Goal: Information Seeking & Learning: Find specific fact

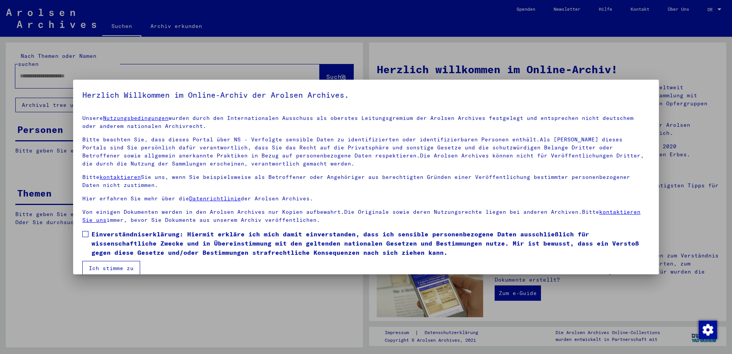
click at [91, 66] on div at bounding box center [366, 177] width 732 height 354
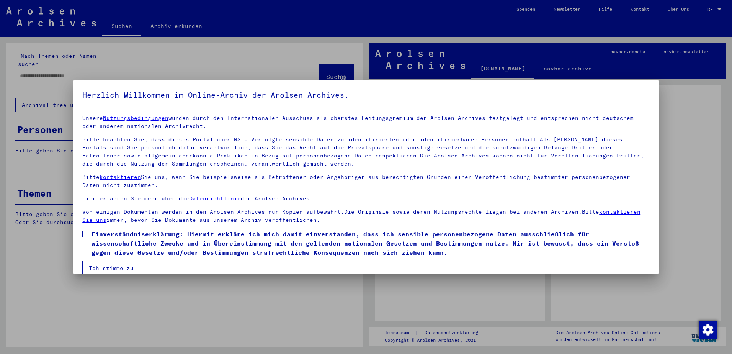
click at [92, 236] on span "Einverständniserklärung: Hiermit erkläre ich mich damit einverstanden, dass ich…" at bounding box center [370, 243] width 558 height 28
click at [86, 232] on span at bounding box center [85, 234] width 6 height 6
click at [85, 232] on span at bounding box center [85, 234] width 6 height 6
click at [107, 269] on button "Ich stimme zu" at bounding box center [111, 268] width 58 height 15
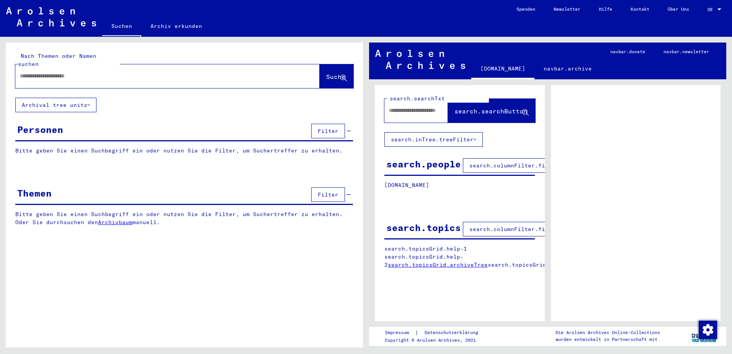
click at [100, 74] on div at bounding box center [158, 75] width 286 height 17
click at [102, 72] on input "text" at bounding box center [160, 76] width 281 height 8
type input "*******"
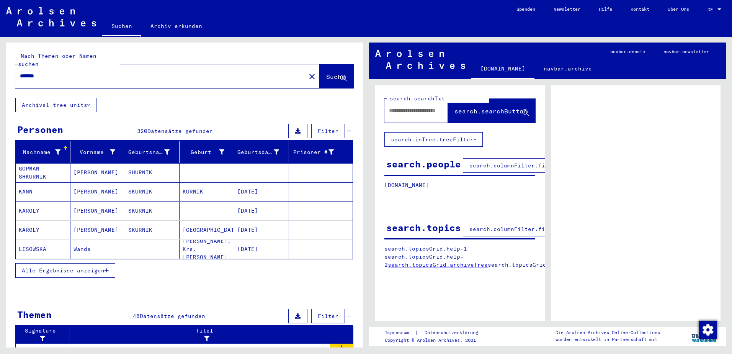
click at [93, 267] on span "Alle Ergebnisse anzeigen" at bounding box center [63, 270] width 83 height 7
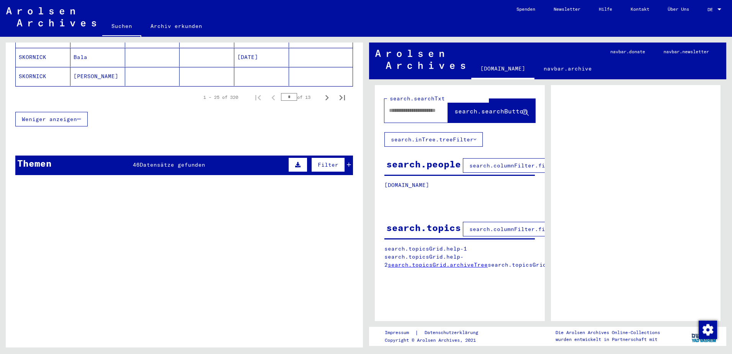
scroll to position [574, 0]
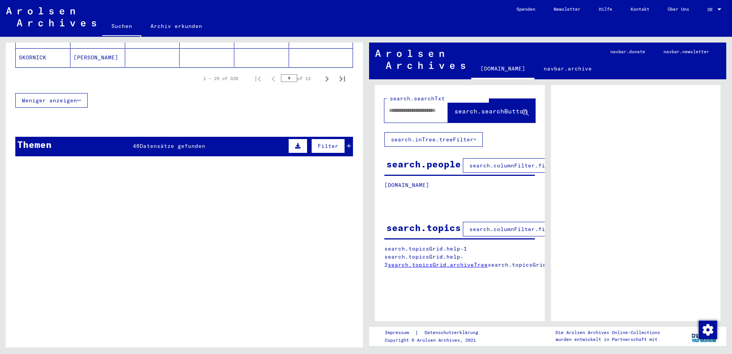
click at [163, 142] on span "Datensätze gefunden" at bounding box center [172, 145] width 65 height 7
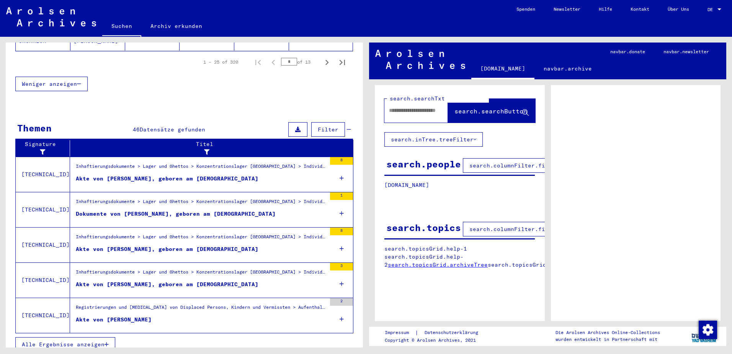
scroll to position [591, 0]
click at [96, 340] on span "Alle Ergebnisse anzeigen" at bounding box center [63, 343] width 83 height 7
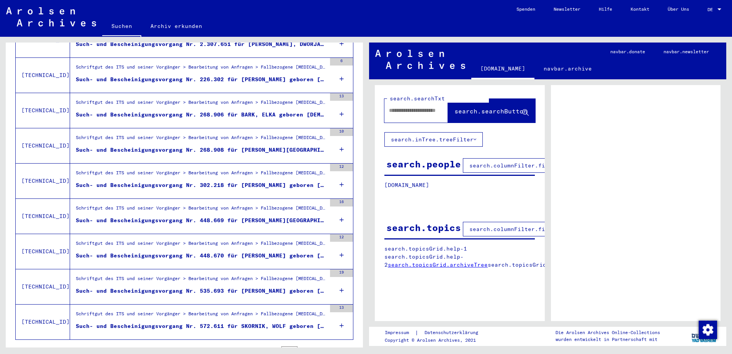
scroll to position [772, 0]
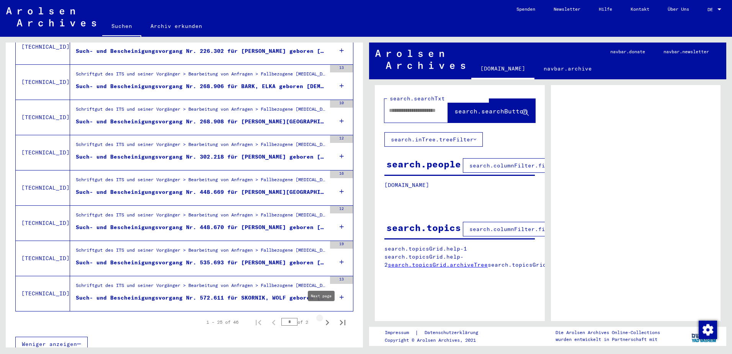
click at [326, 320] on icon "Next page" at bounding box center [327, 322] width 3 height 5
type input "*"
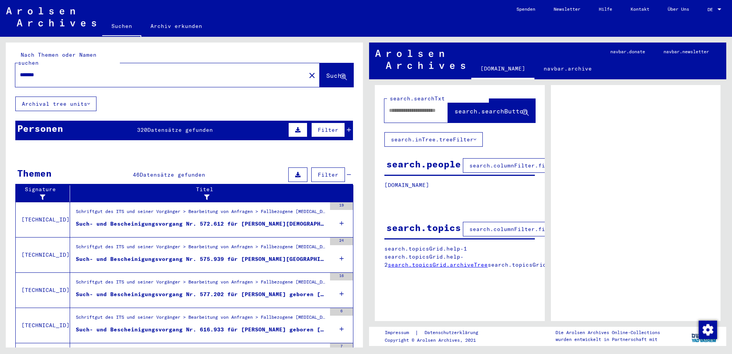
scroll to position [0, 0]
